Goal: Task Accomplishment & Management: Manage account settings

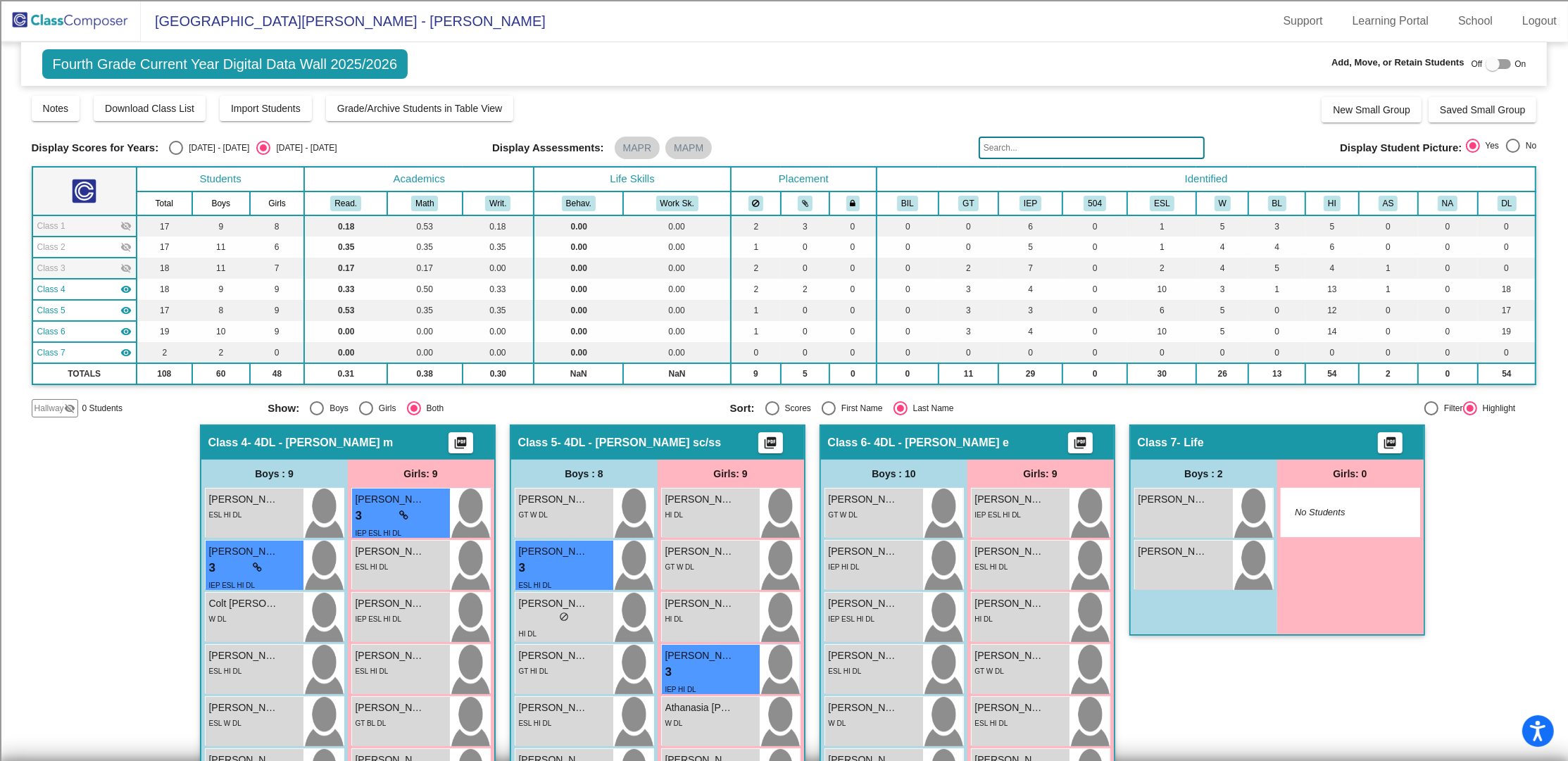
click at [129, 64] on span "Fourth Grade Current Year Digital Data Wall 2025/2026" at bounding box center [225, 64] width 366 height 30
click at [89, 17] on img at bounding box center [71, 20] width 141 height 42
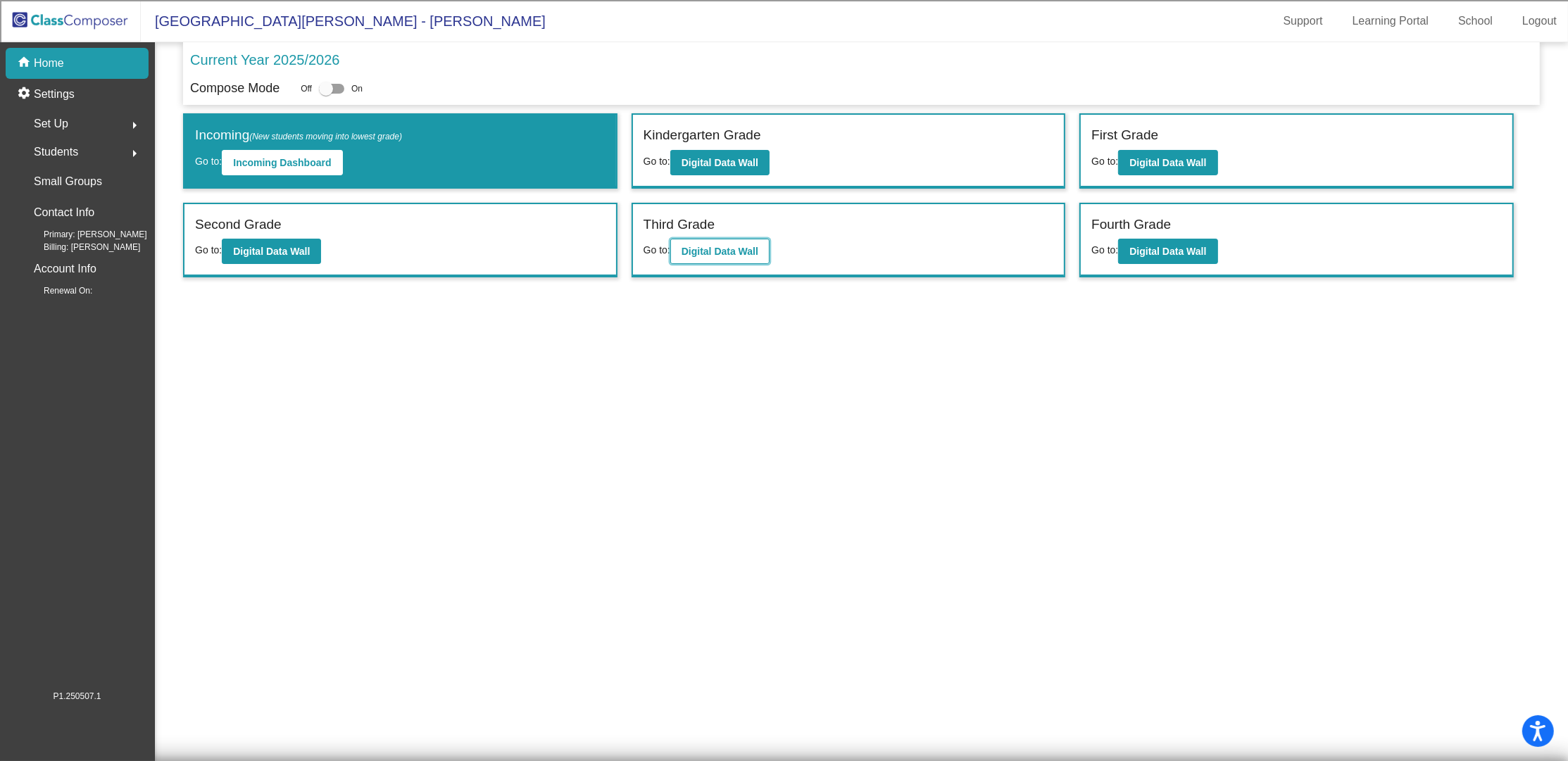
click at [716, 258] on button "Digital Data Wall" at bounding box center [720, 252] width 99 height 26
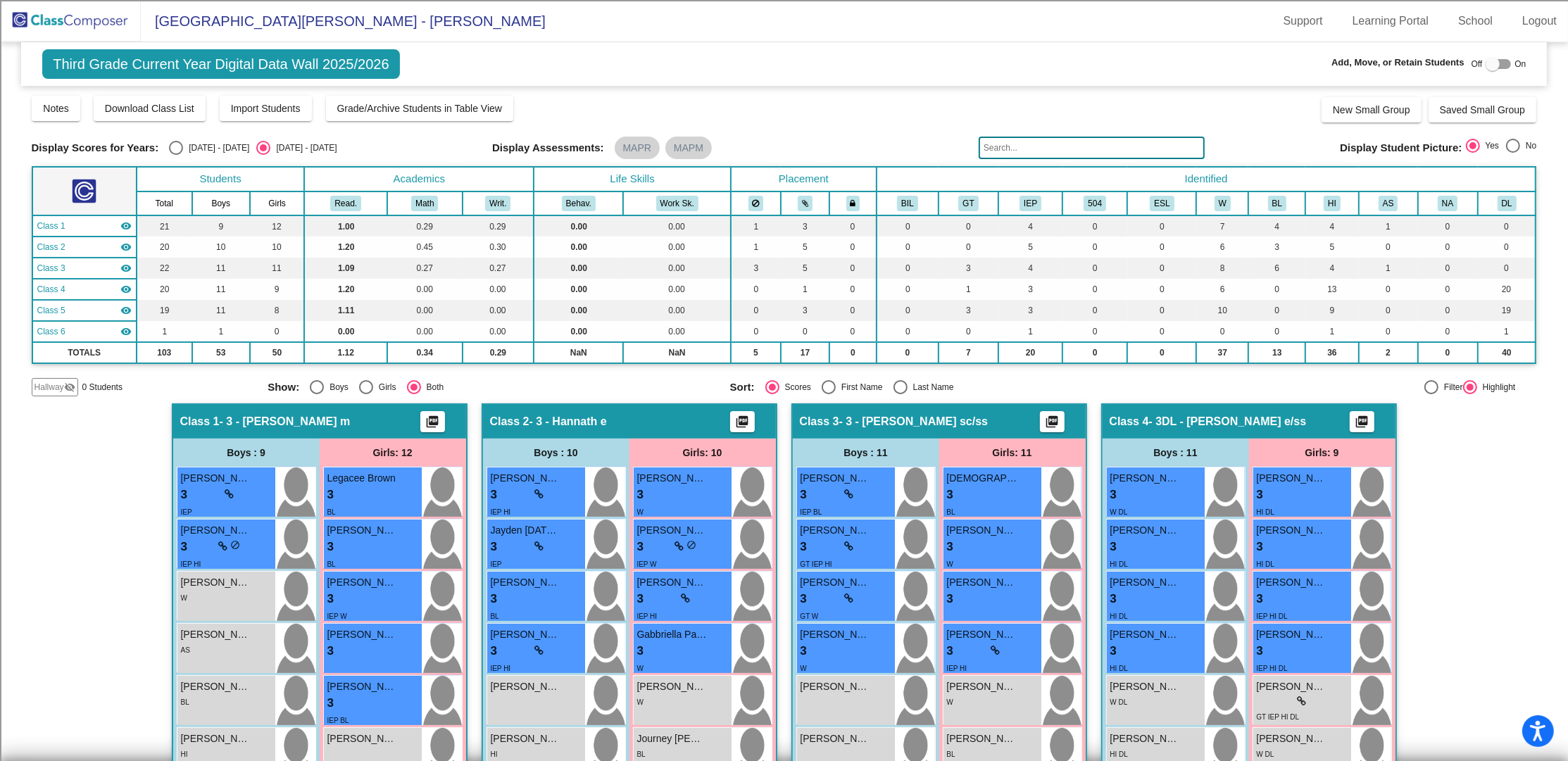
click at [84, 26] on img at bounding box center [71, 20] width 141 height 42
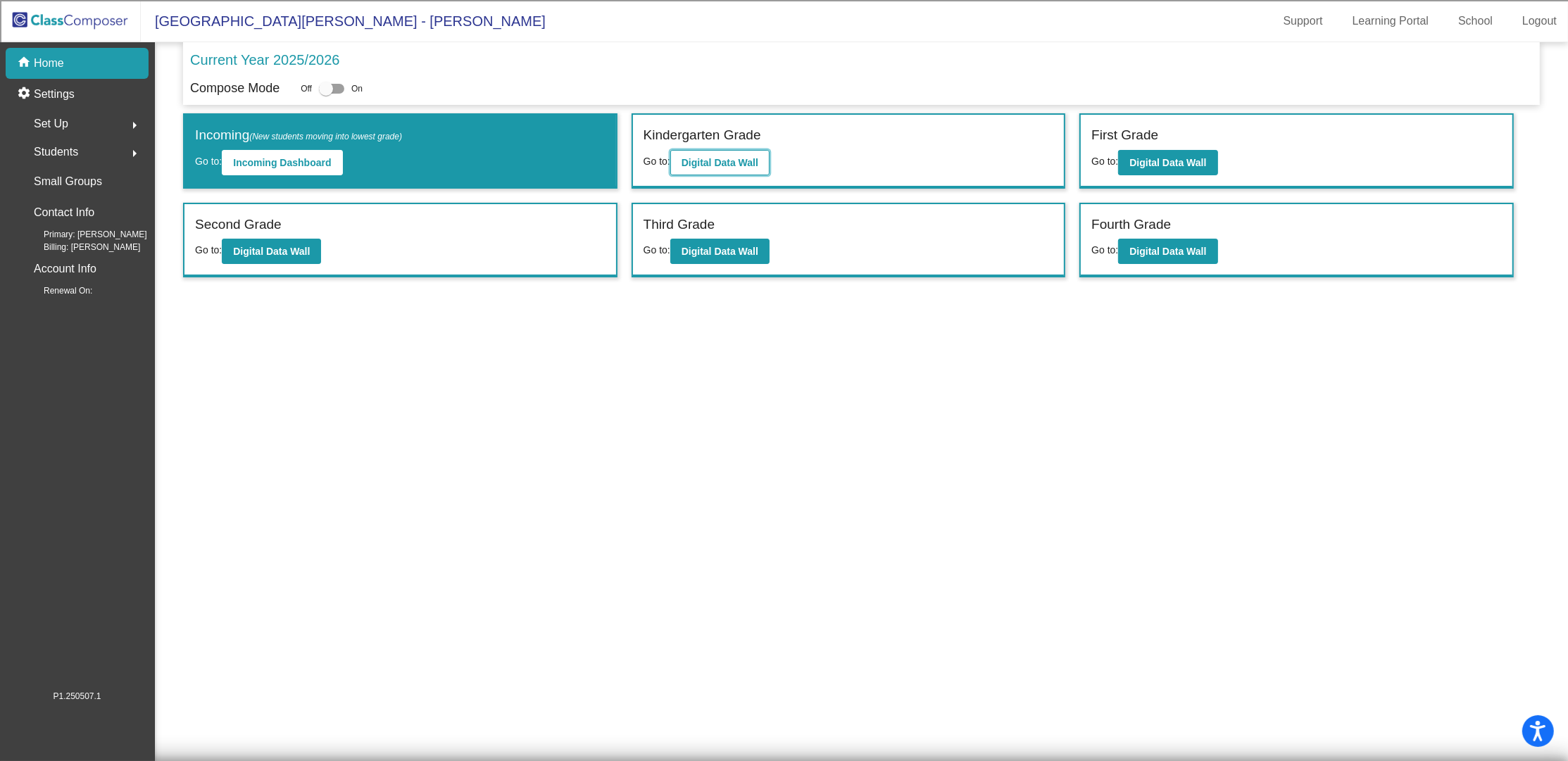
click at [717, 159] on b "Digital Data Wall" at bounding box center [720, 162] width 76 height 11
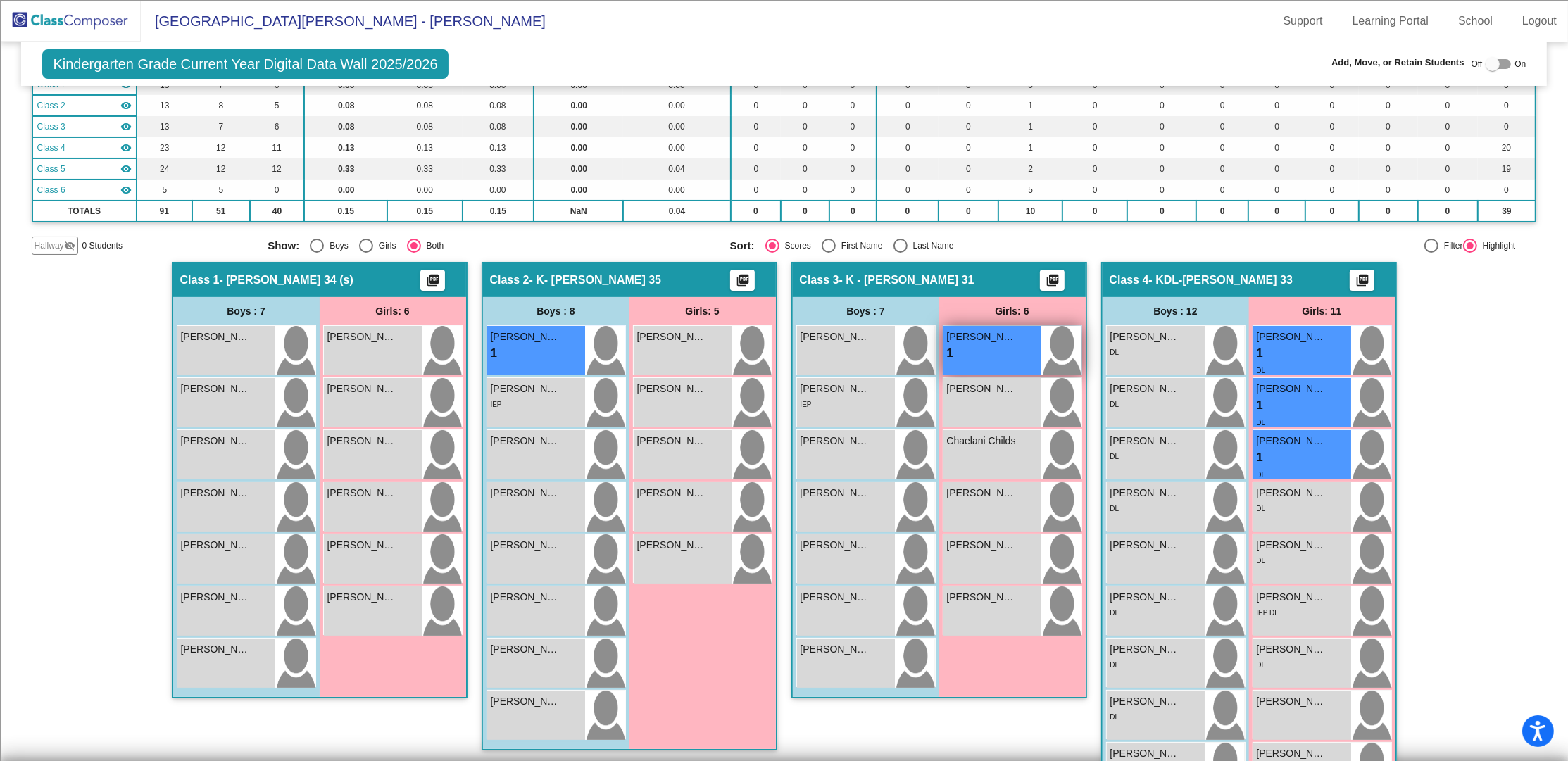
scroll to position [187, 0]
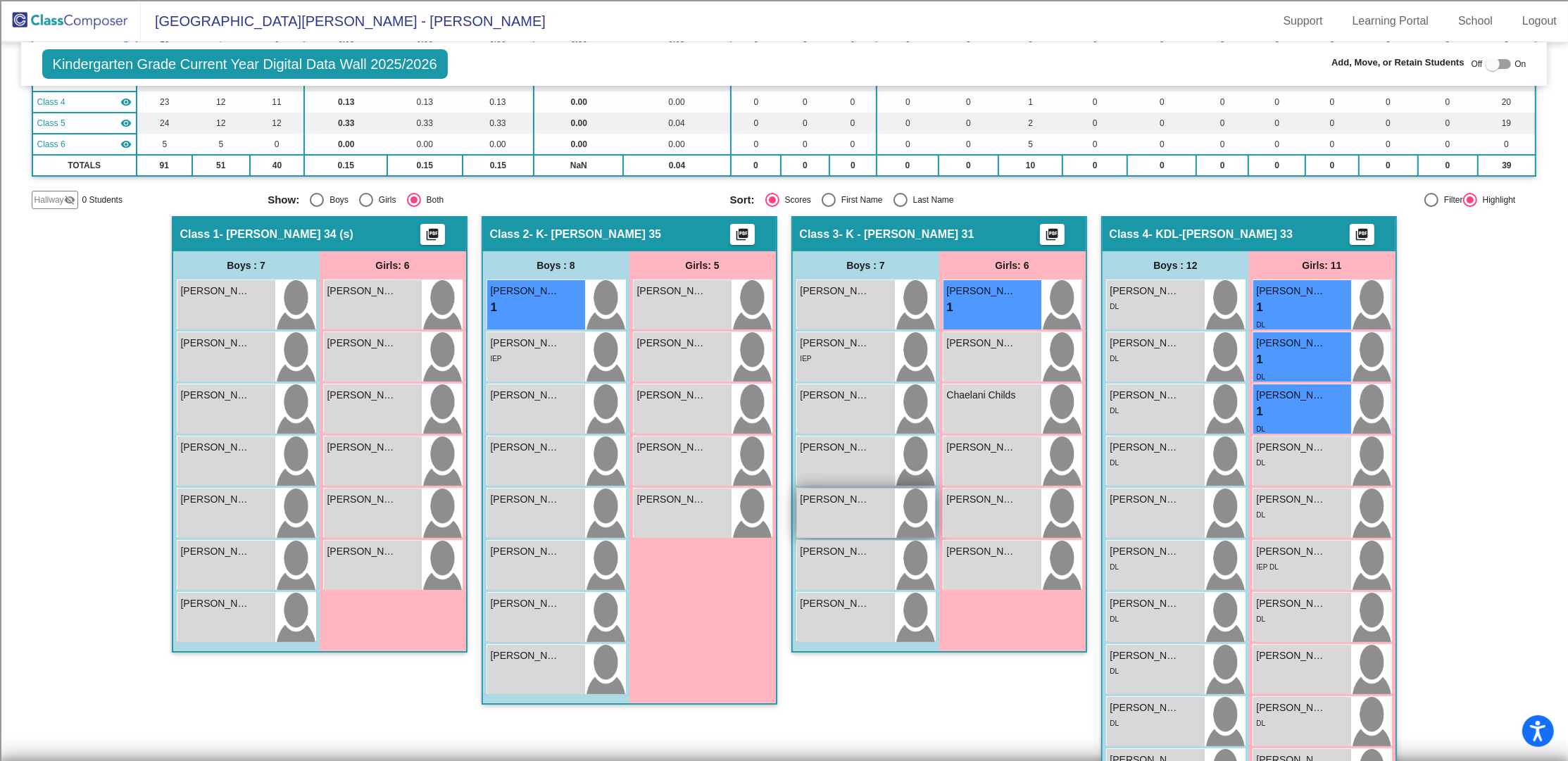
click at [830, 514] on div "[PERSON_NAME] lock do_not_disturb_alt" at bounding box center [846, 514] width 98 height 49
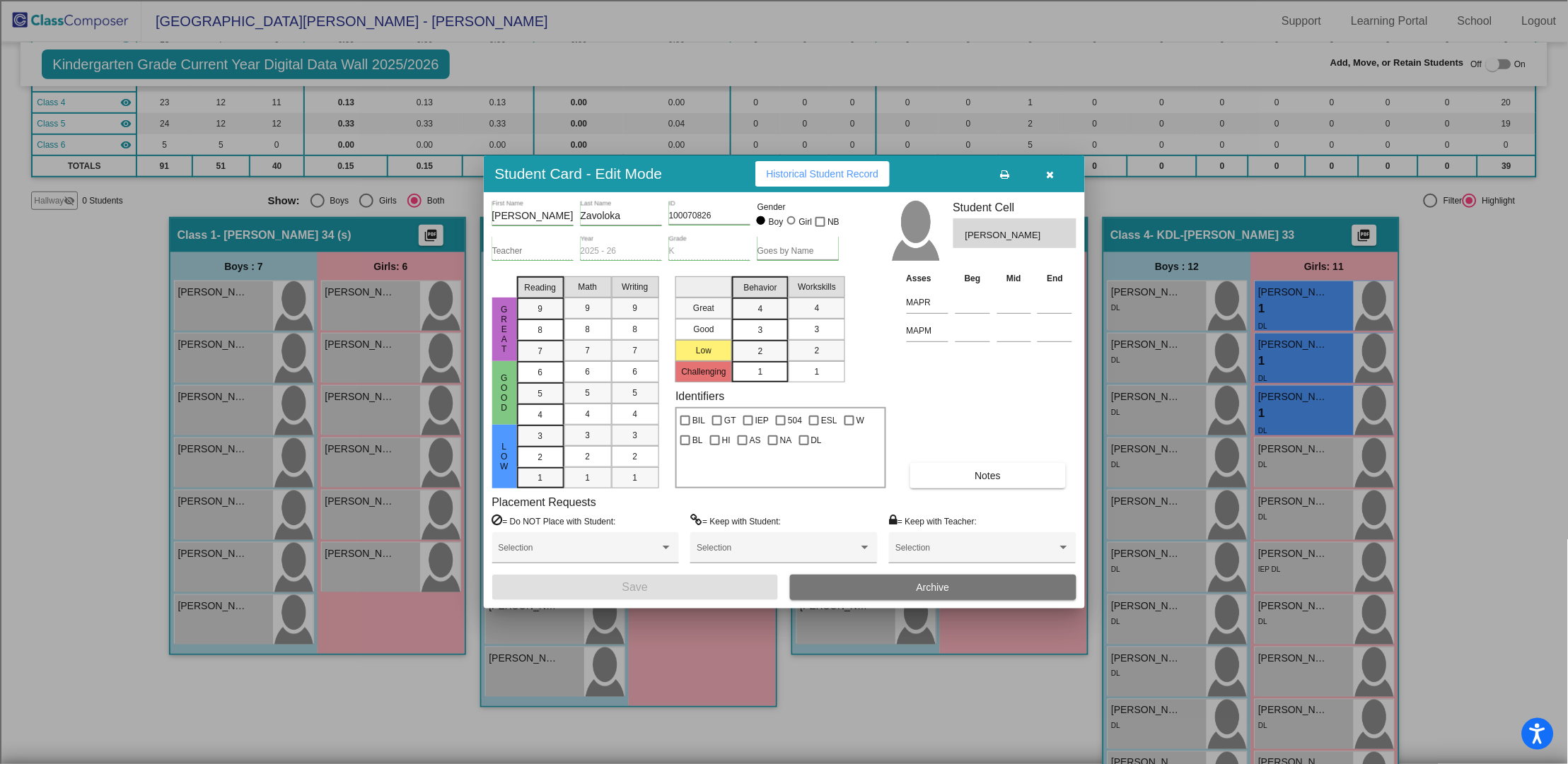
click at [914, 590] on button "Archive" at bounding box center [933, 587] width 286 height 26
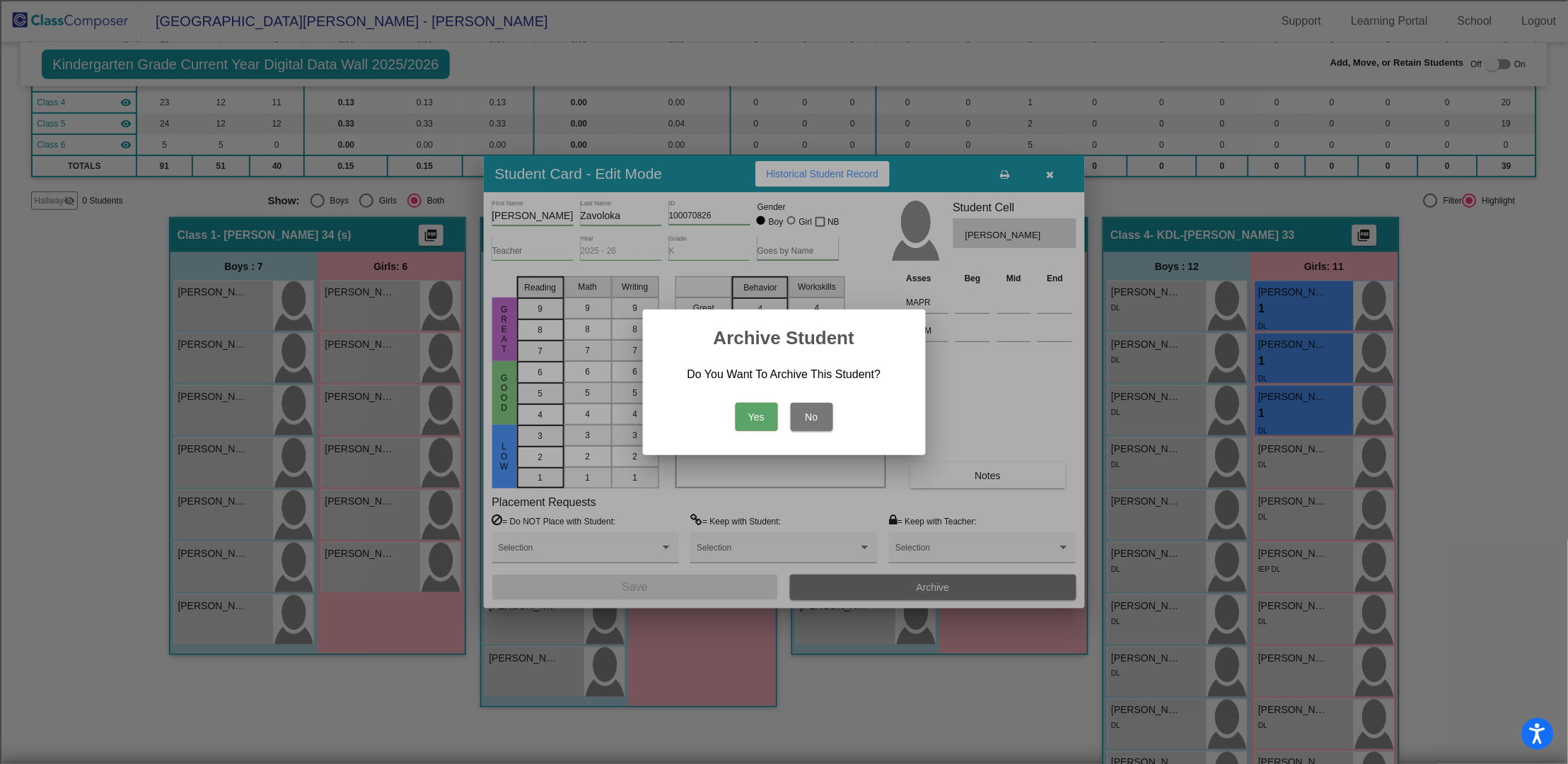
click at [752, 414] on button "Yes" at bounding box center [757, 417] width 43 height 28
